Goal: Task Accomplishment & Management: Manage account settings

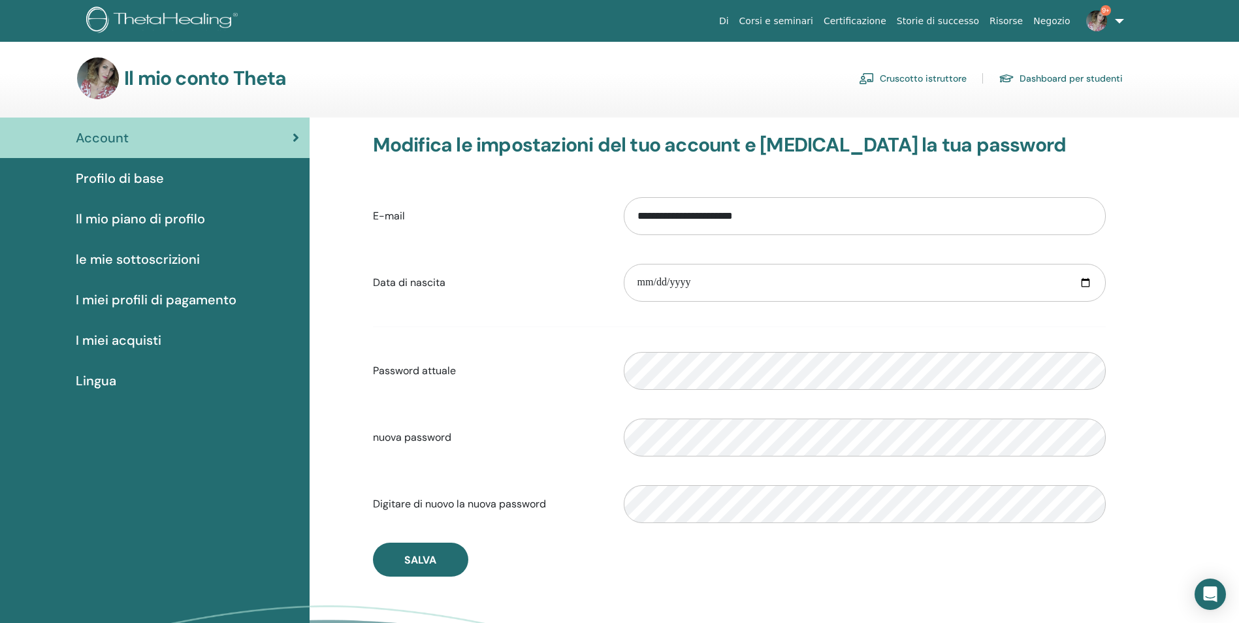
click at [921, 82] on link "Cruscotto istruttore" at bounding box center [913, 78] width 108 height 21
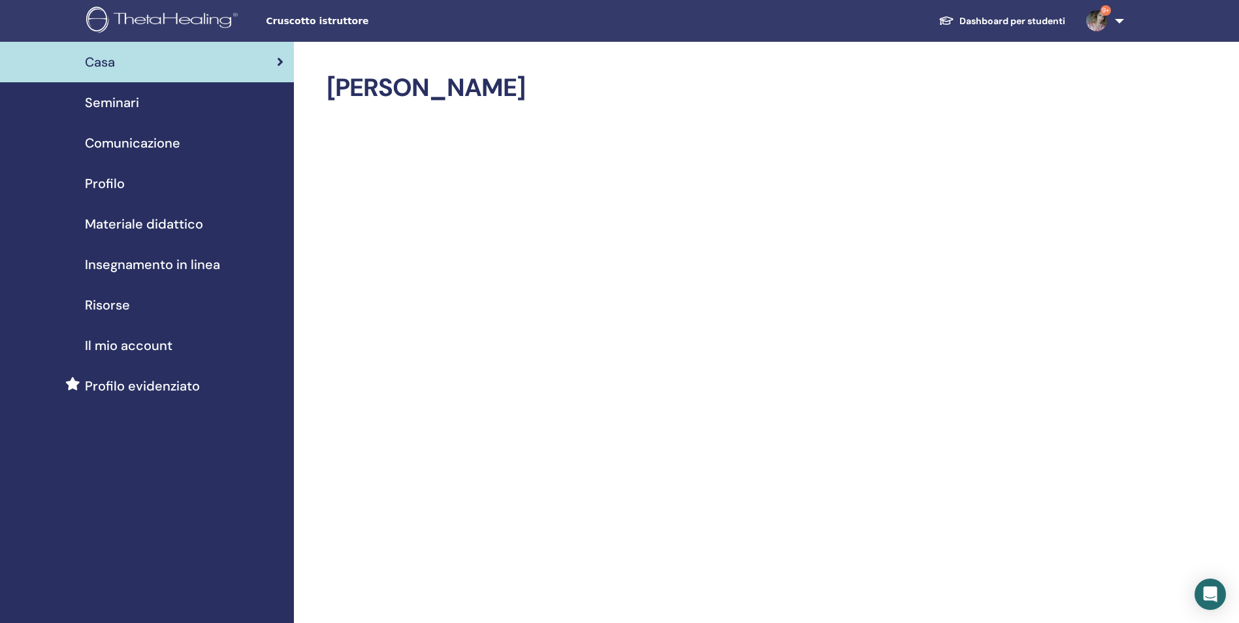
click at [110, 101] on span "Seminari" at bounding box center [112, 103] width 54 height 20
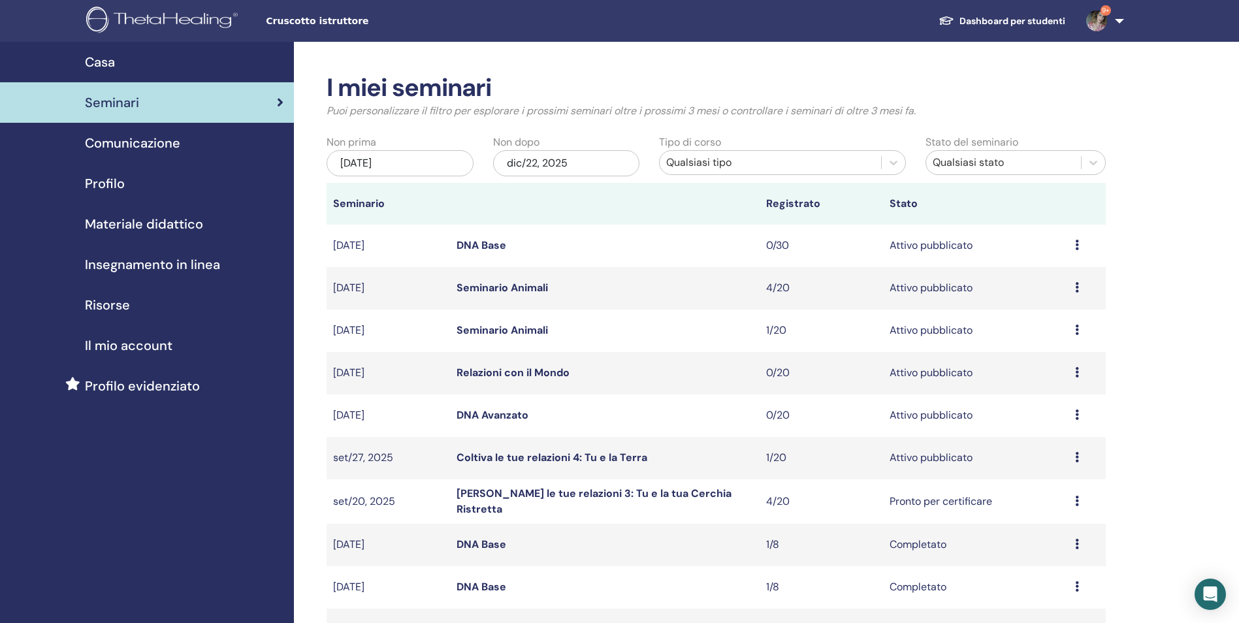
click at [1080, 500] on div "Anteprima Modificare Partecipanti Annulla" at bounding box center [1087, 502] width 24 height 16
click at [538, 496] on link "[PERSON_NAME] le tue relazioni 3: Tu e la tua Cerchia Ristretta" at bounding box center [594, 501] width 275 height 29
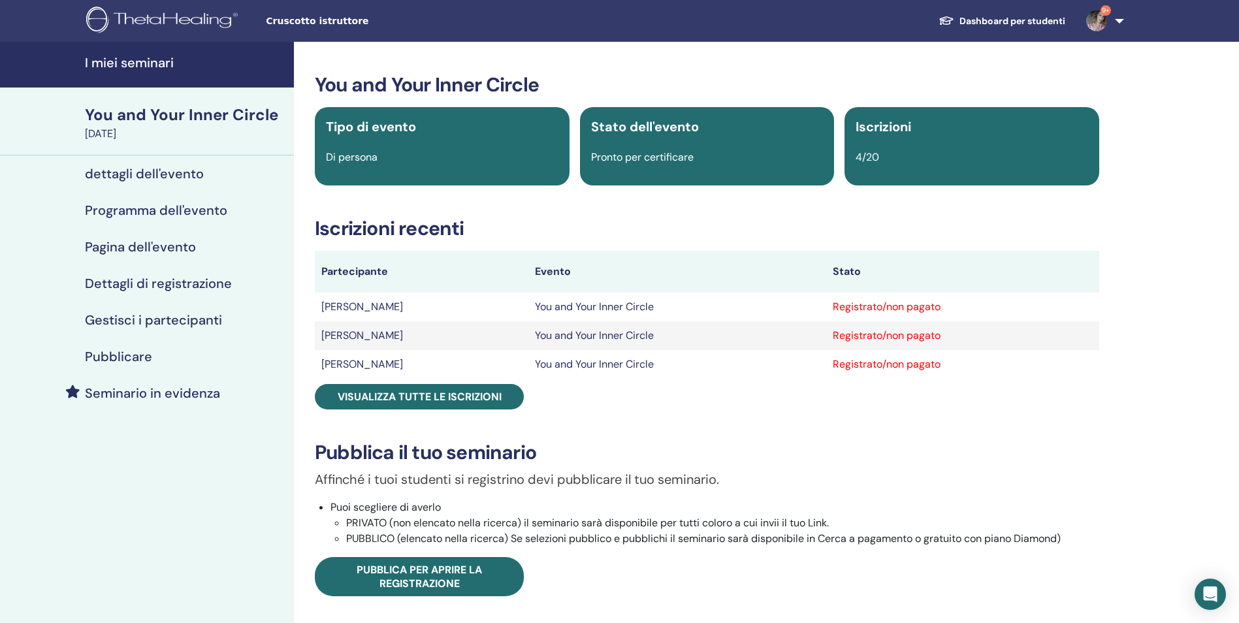
click at [187, 320] on h4 "Gestisci i partecipanti" at bounding box center [153, 320] width 137 height 16
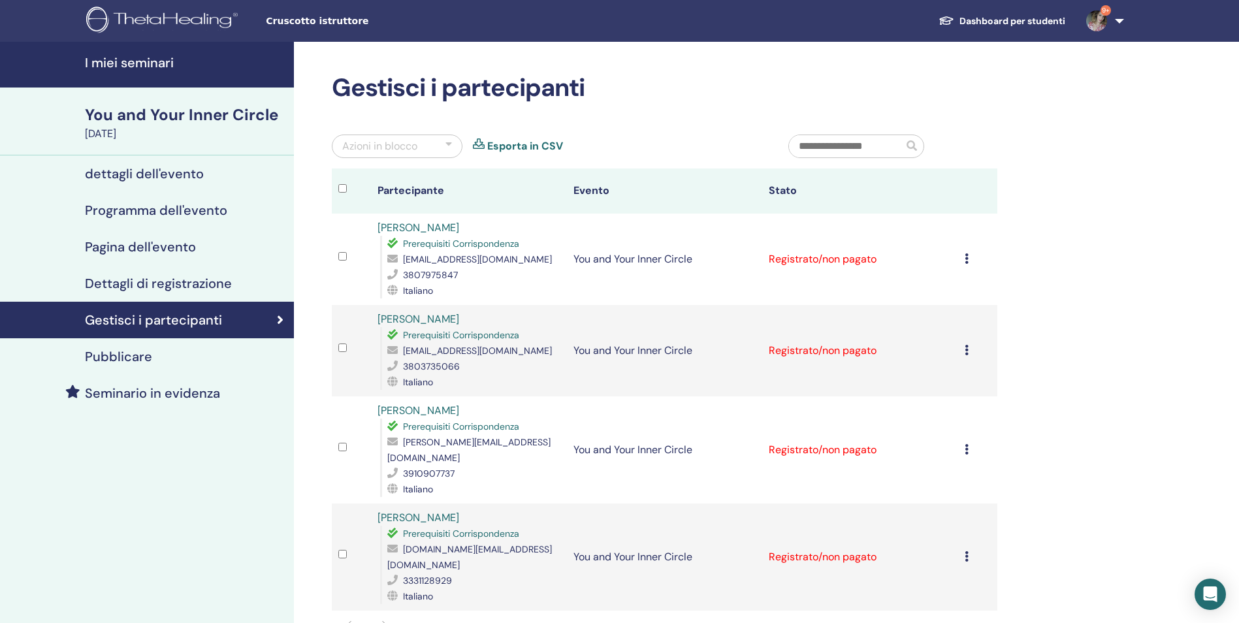
click at [447, 148] on div at bounding box center [449, 146] width 7 height 16
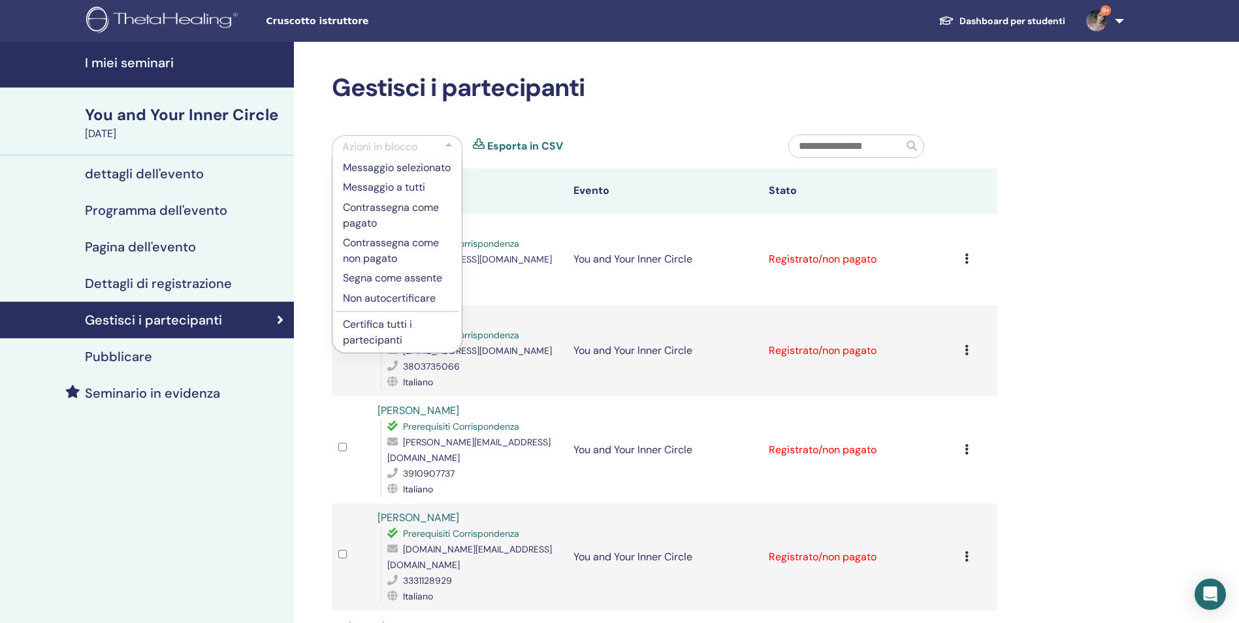
click at [383, 345] on p "Certifica tutti i partecipanti" at bounding box center [397, 332] width 108 height 31
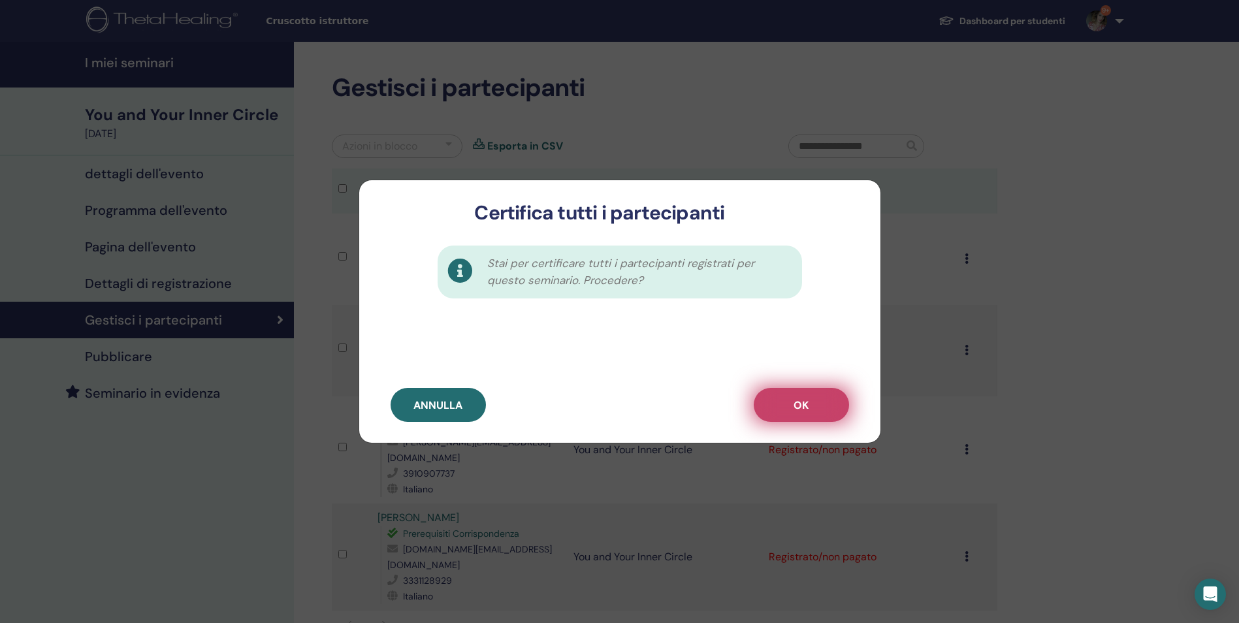
click at [796, 402] on span "OK" at bounding box center [801, 405] width 15 height 14
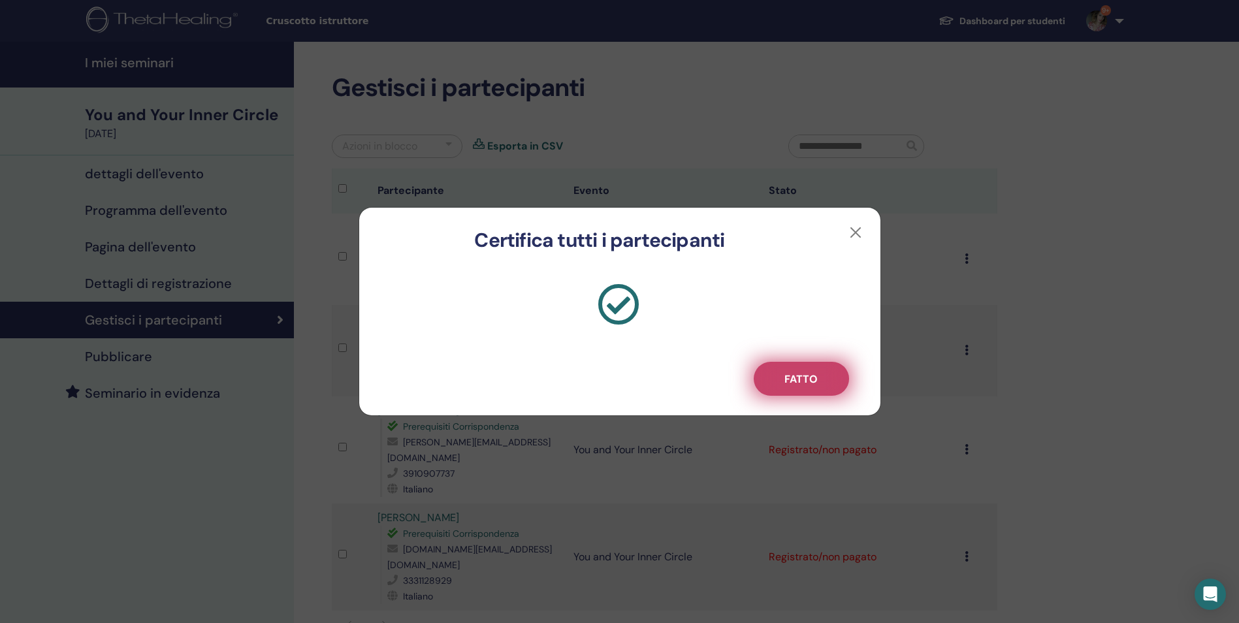
click at [807, 380] on span "Fatto" at bounding box center [801, 379] width 33 height 14
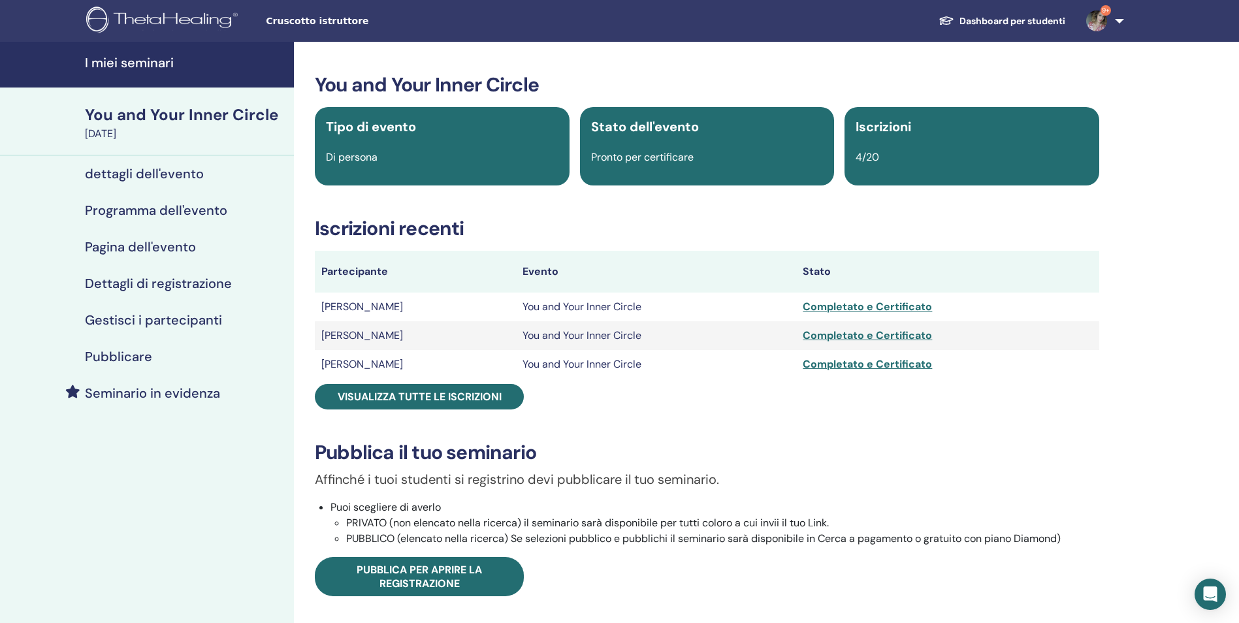
click at [146, 60] on h4 "I miei seminari" at bounding box center [185, 63] width 201 height 16
